Goal: Transaction & Acquisition: Purchase product/service

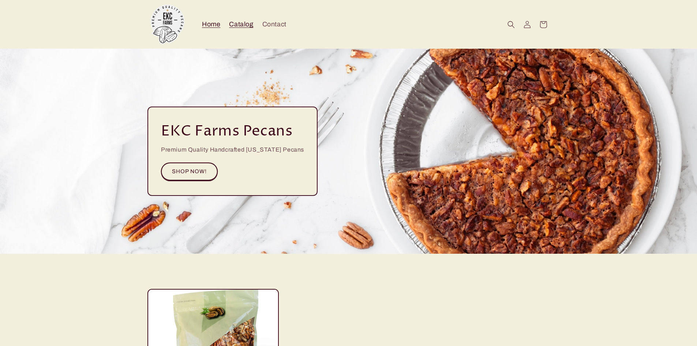
click at [239, 23] on span "Catalog" at bounding box center [241, 24] width 24 height 8
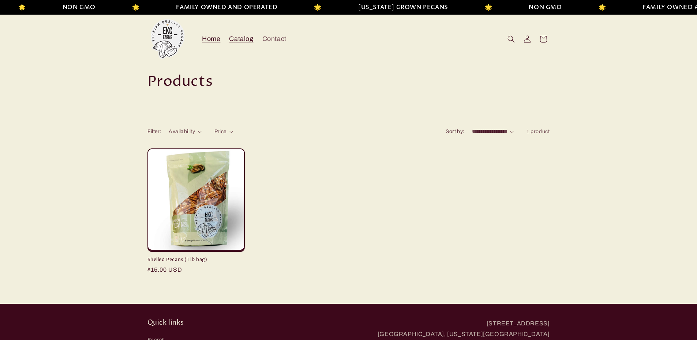
click at [213, 39] on span "Home" at bounding box center [211, 39] width 18 height 8
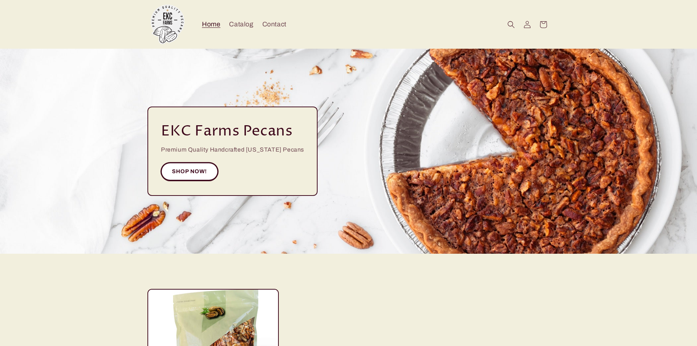
click at [190, 173] on link "SHOP NOW!" at bounding box center [189, 172] width 57 height 18
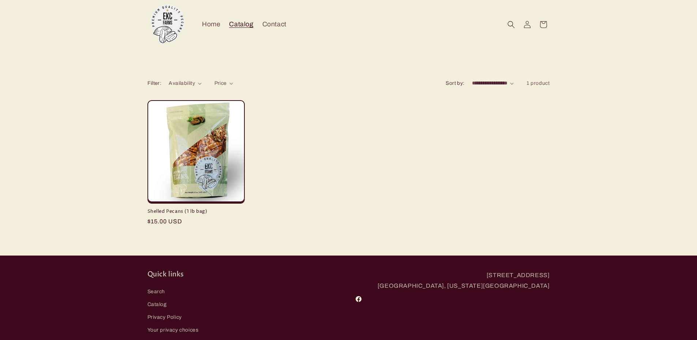
scroll to position [13, 0]
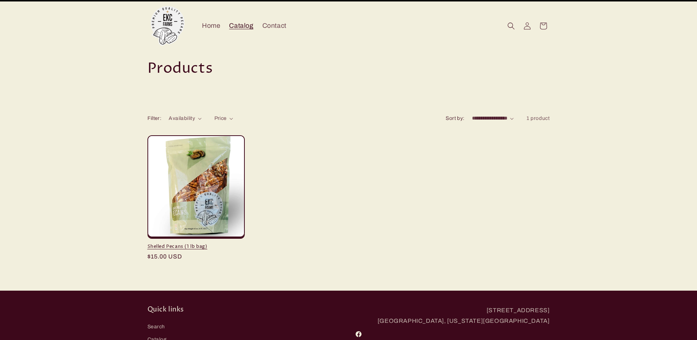
click at [216, 244] on link "Shelled Pecans (1 lb bag)" at bounding box center [195, 247] width 97 height 6
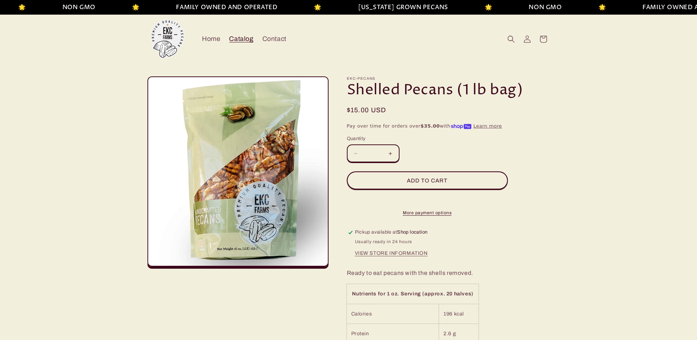
click at [243, 40] on span "Catalog" at bounding box center [241, 39] width 24 height 8
